Goal: Information Seeking & Learning: Learn about a topic

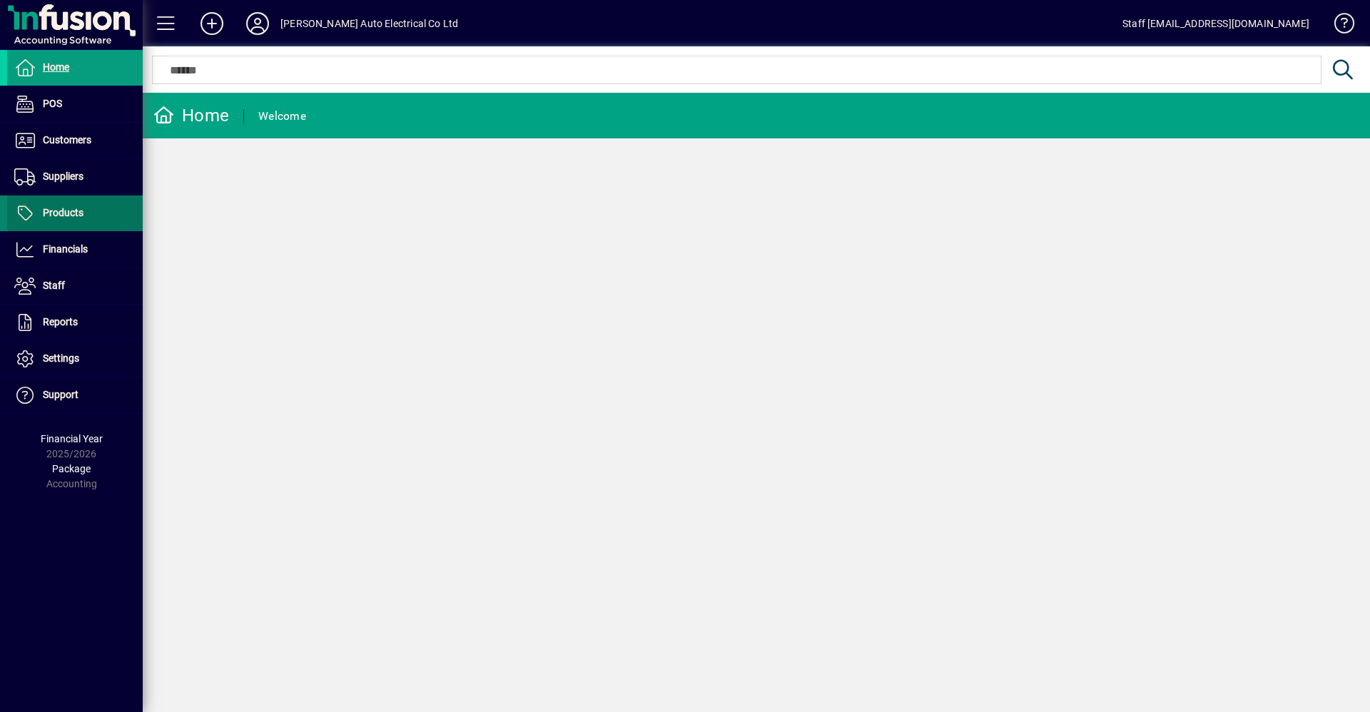
click at [66, 205] on span "Products" at bounding box center [45, 213] width 76 height 17
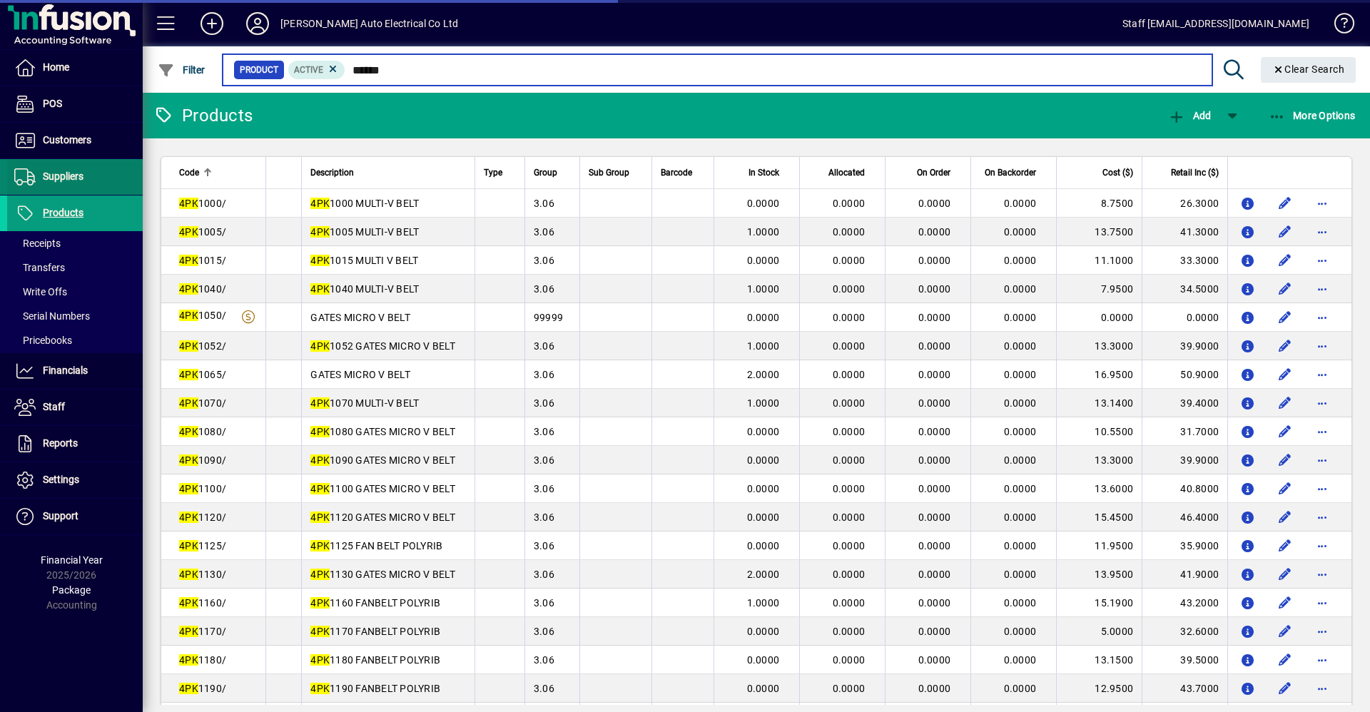
type input "******"
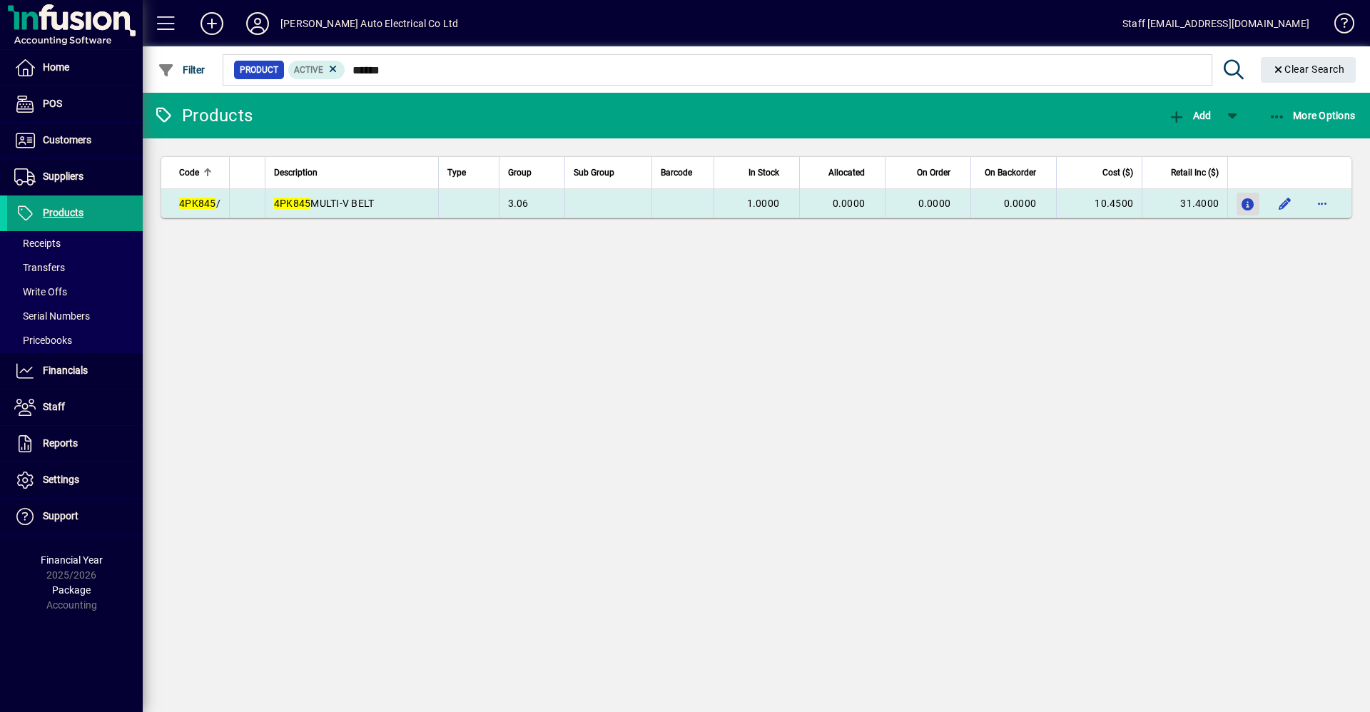
click at [1251, 202] on icon "button" at bounding box center [1248, 205] width 15 height 12
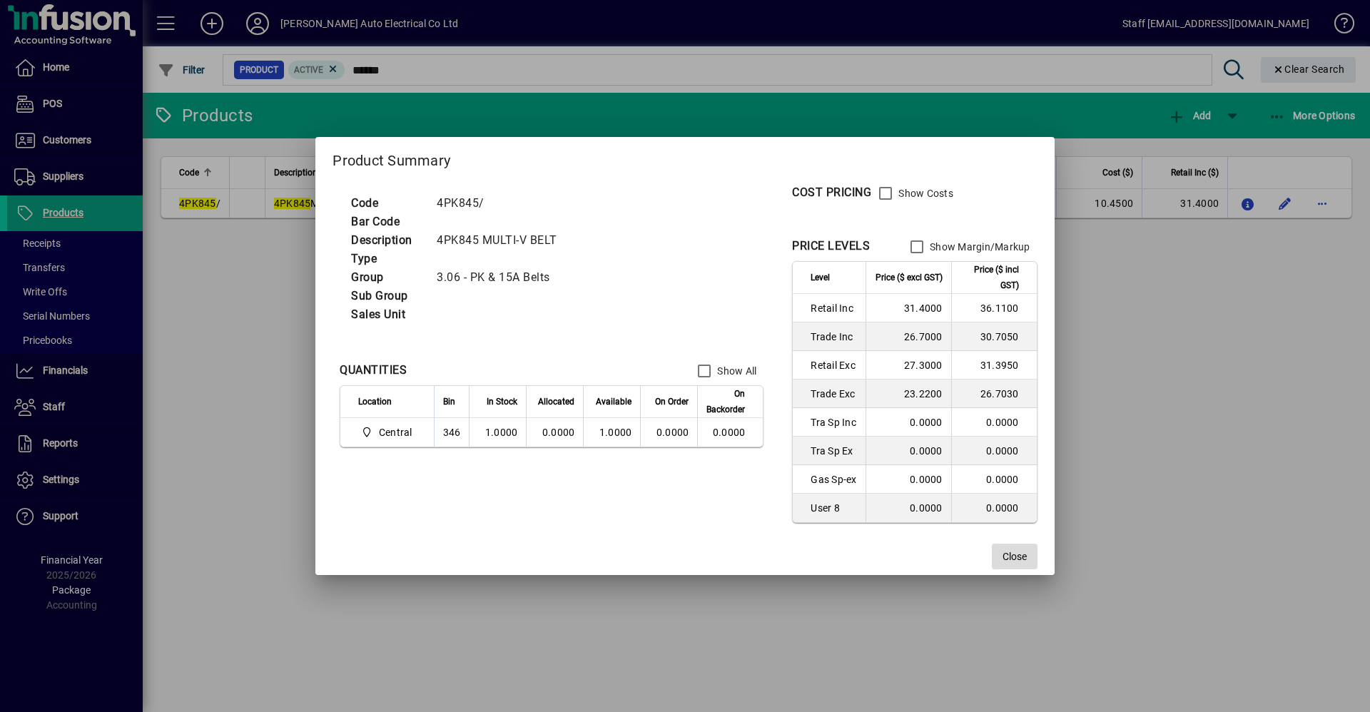
click at [1019, 559] on span "Close" at bounding box center [1014, 556] width 24 height 15
